Goal: Find specific page/section: Find specific page/section

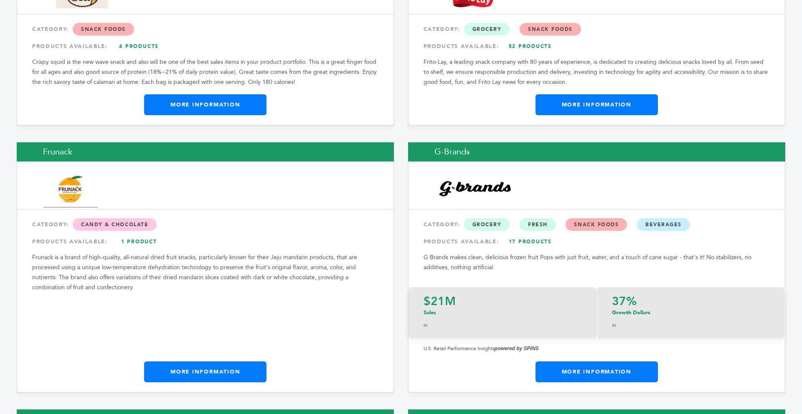
scroll to position [4992, 0]
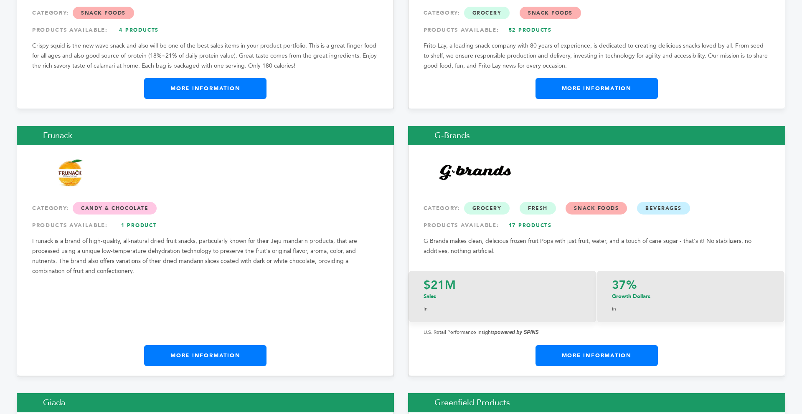
drag, startPoint x: 799, startPoint y: 11, endPoint x: 789, endPoint y: 134, distance: 122.9
click at [248, 345] on link "More Information" at bounding box center [205, 355] width 122 height 21
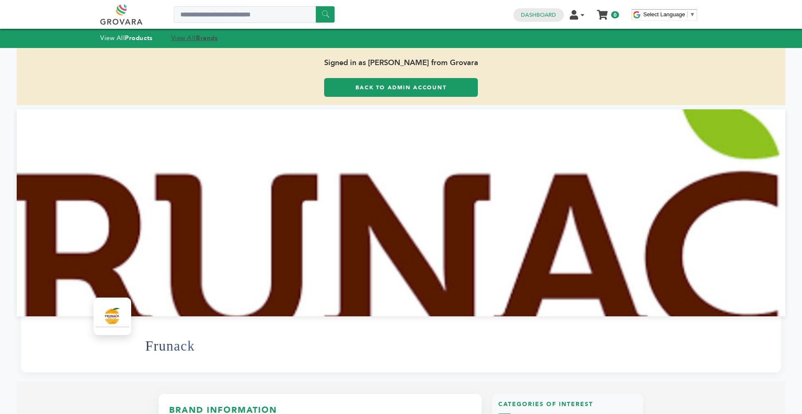
click at [199, 39] on strong "Brands" at bounding box center [207, 38] width 22 height 8
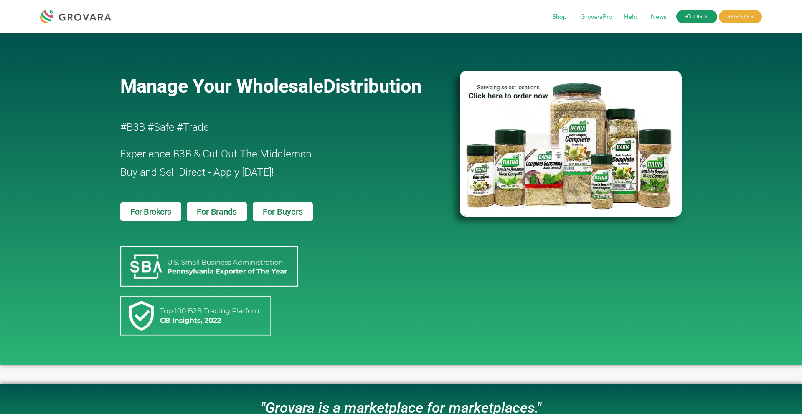
click at [696, 16] on link "LOGIN" at bounding box center [696, 16] width 41 height 13
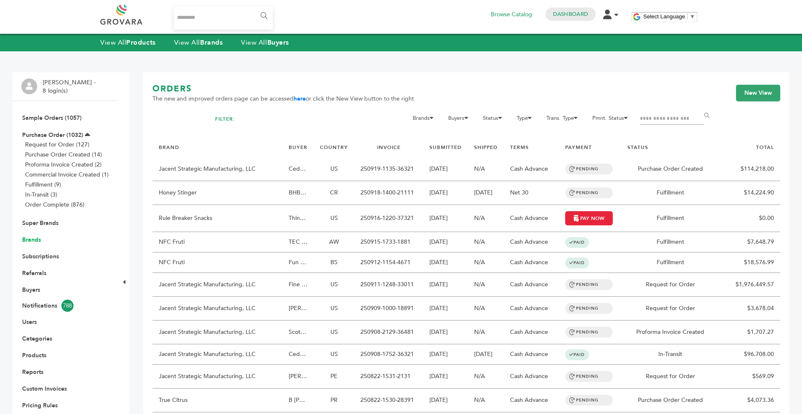
click at [36, 242] on link "Brands" at bounding box center [31, 240] width 19 height 8
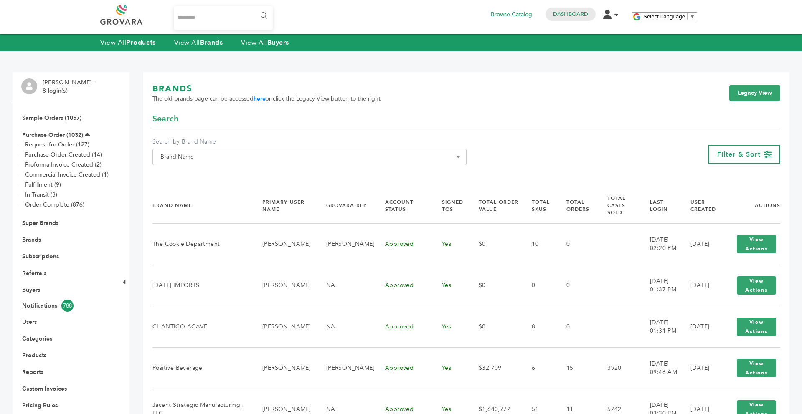
click at [287, 162] on span "Brand Name" at bounding box center [309, 157] width 305 height 12
click at [246, 176] on input "Search" at bounding box center [310, 172] width 310 height 10
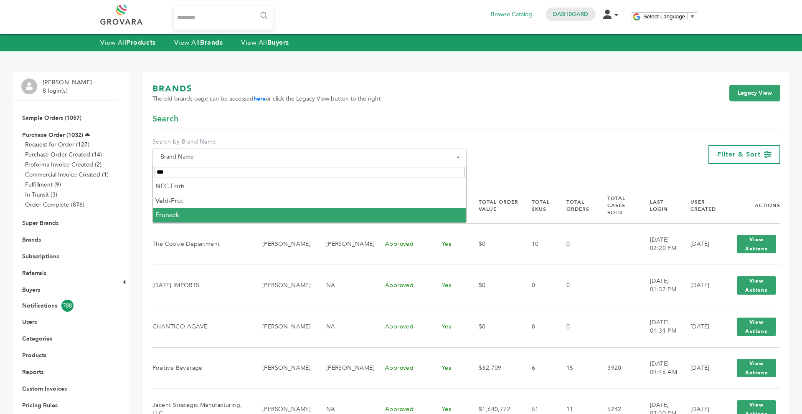
type input "***"
select select "*******"
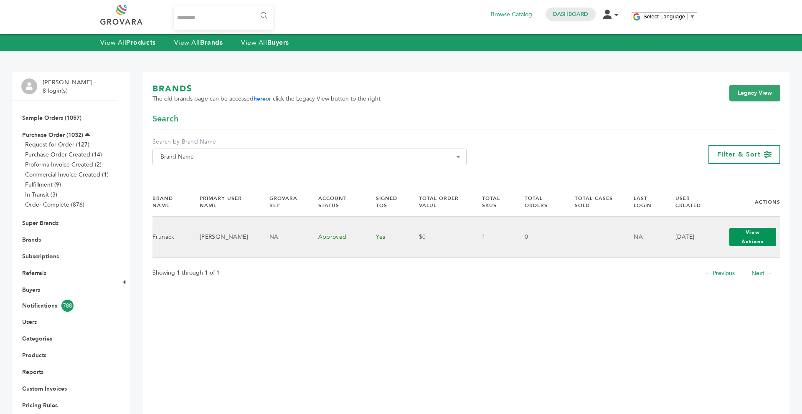
click at [754, 236] on button "View Actions" at bounding box center [752, 237] width 47 height 18
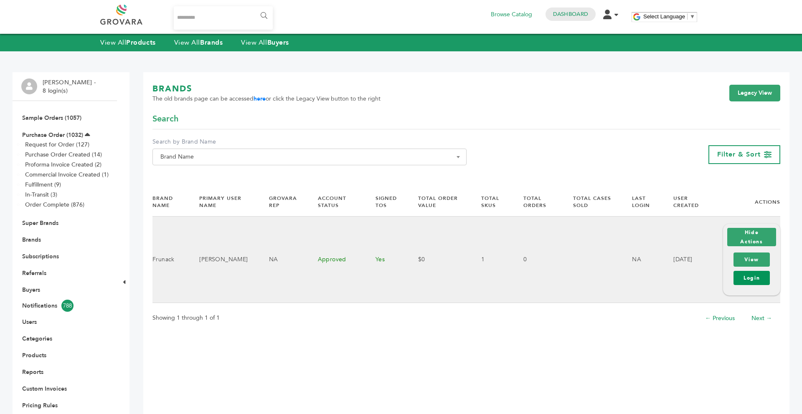
click at [749, 278] on link "Login" at bounding box center [752, 278] width 36 height 14
